Goal: Transaction & Acquisition: Subscribe to service/newsletter

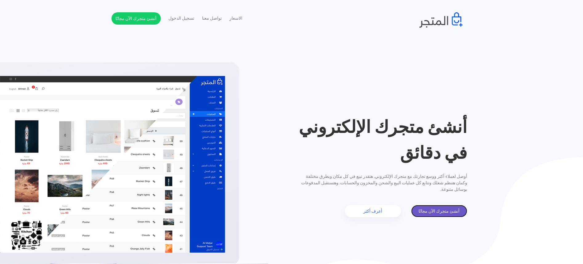
click at [438, 211] on link "أنشئ متجرك الآن مجانًا" at bounding box center [439, 211] width 56 height 12
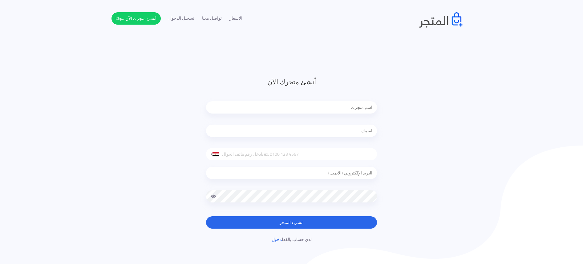
drag, startPoint x: 268, startPoint y: 161, endPoint x: 258, endPoint y: 157, distance: 11.6
click at [264, 159] on form "أنشئ متجرك الآن [GEOGRAPHIC_DATA] +1 [GEOGRAPHIC_DATA] +44 [GEOGRAPHIC_DATA] (‫…" at bounding box center [291, 153] width 171 height 152
click at [258, 157] on input "tel" at bounding box center [291, 154] width 171 height 12
click at [212, 156] on div at bounding box center [215, 154] width 6 height 4
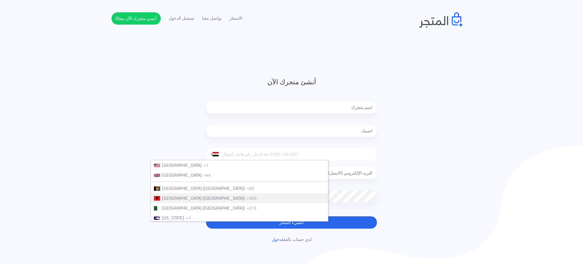
click at [457, 125] on div "أنشئ متجرك الآن United States +1 United Kingdom +44 Afghanistan (‫افغانستان‬‎) …" at bounding box center [291, 160] width 360 height 166
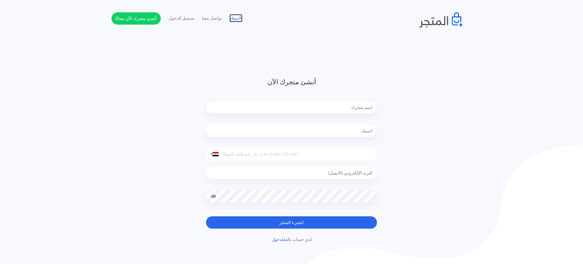
click at [232, 18] on link "الاسعار" at bounding box center [235, 18] width 13 height 6
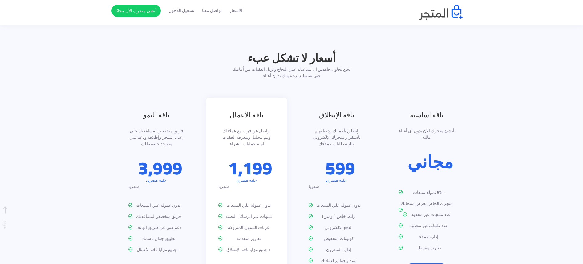
scroll to position [714, 0]
